Goal: Transaction & Acquisition: Obtain resource

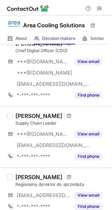
scroll to position [120, 0]
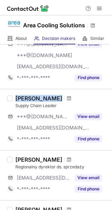
drag, startPoint x: 15, startPoint y: 97, endPoint x: 51, endPoint y: 95, distance: 36.8
click at [51, 95] on div "Agata Tracz Supply Chain Leader ***@gmail.com ***@areacooling.com View email *-…" at bounding box center [60, 120] width 95 height 50
copy div "Agata Tracz"
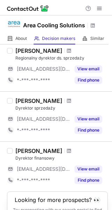
scroll to position [270, 0]
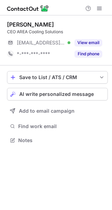
scroll to position [135, 112]
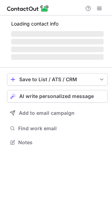
scroll to position [153, 112]
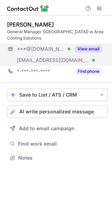
click at [79, 48] on button "View email" at bounding box center [88, 48] width 28 height 7
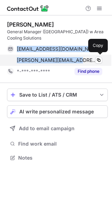
drag, startPoint x: 16, startPoint y: 47, endPoint x: 72, endPoint y: 62, distance: 57.8
click at [72, 62] on div "piotrwrzaszcz@gmail.com Verified Copy piotr.wrzaszcz@area.pl Verified Copy" at bounding box center [54, 54] width 95 height 22
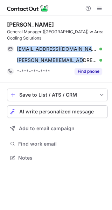
copy div "piotrwrzaszcz@gmail.com Verified Copy piotr.wrzaszcz@area.pl"
drag, startPoint x: 6, startPoint y: 24, endPoint x: 48, endPoint y: 24, distance: 41.9
click at [48, 24] on div "Piotr Wrzaszcz General Manager (Poland) w Area Cooling Solutions piotrwrzaszcz@…" at bounding box center [56, 91] width 112 height 153
copy div "Piotr Wrzaszcz"
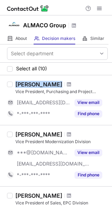
drag, startPoint x: 15, startPoint y: 81, endPoint x: 60, endPoint y: 82, distance: 44.8
click at [60, 82] on div "Stephane Denis Vice President, Purchasing and Project Estimation, Marine Divisi…" at bounding box center [60, 100] width 95 height 38
copy div "Stephane Denis"
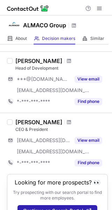
scroll to position [537, 0]
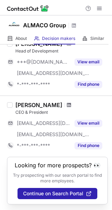
click at [67, 102] on span at bounding box center [69, 105] width 4 height 6
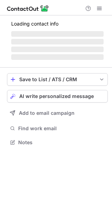
scroll to position [135, 112]
